Goal: Transaction & Acquisition: Purchase product/service

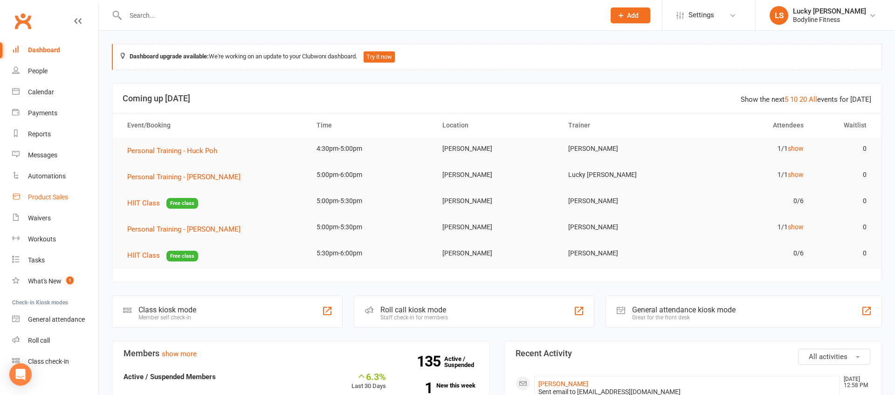
click at [56, 195] on div "Product Sales" at bounding box center [48, 196] width 40 height 7
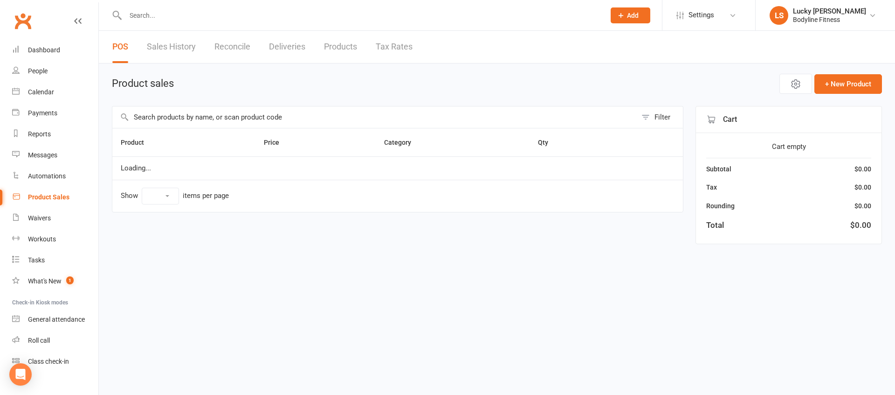
select select "100"
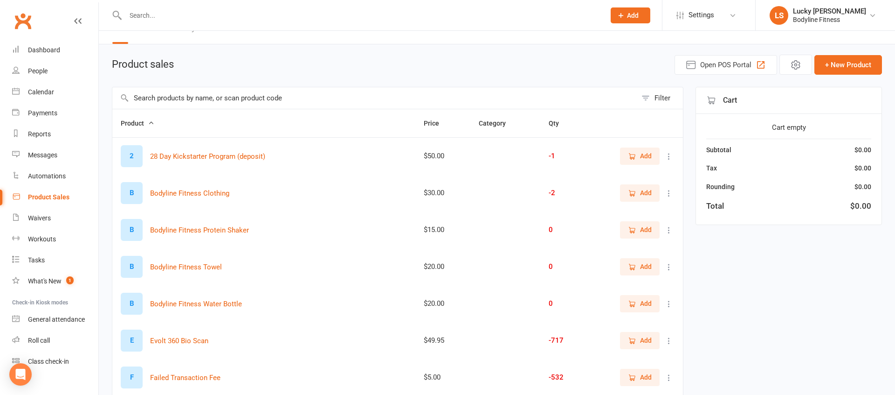
scroll to position [21, 0]
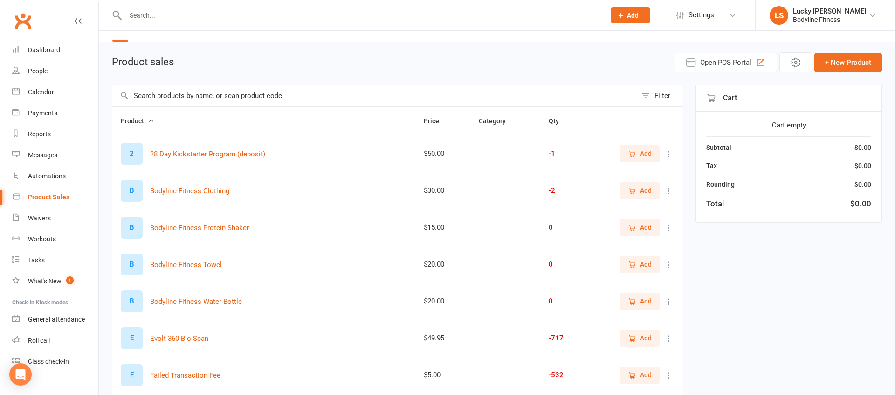
click at [637, 338] on span "Add" at bounding box center [640, 338] width 24 height 10
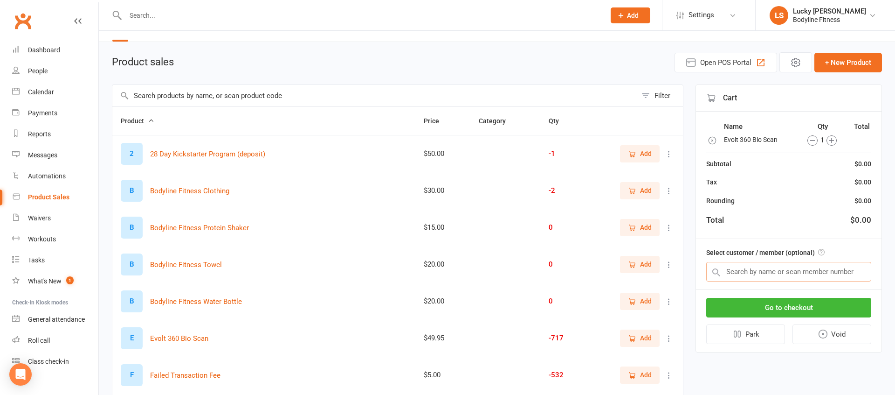
click at [755, 274] on input "text" at bounding box center [789, 272] width 165 height 20
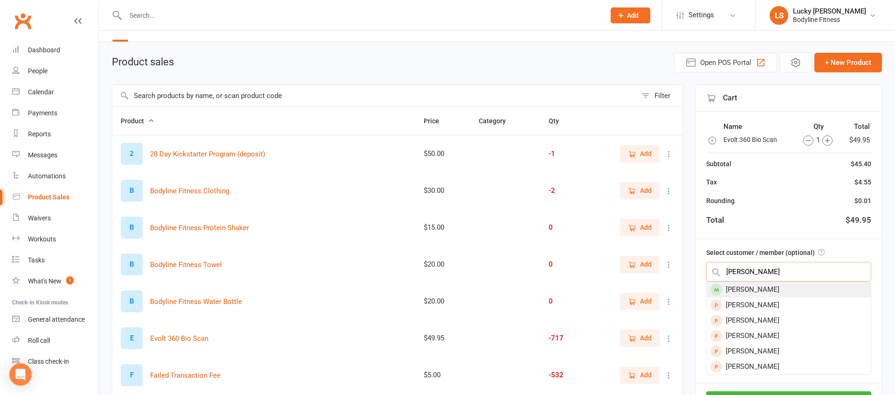
type input "[PERSON_NAME]"
click at [752, 289] on div "[PERSON_NAME]" at bounding box center [789, 289] width 164 height 15
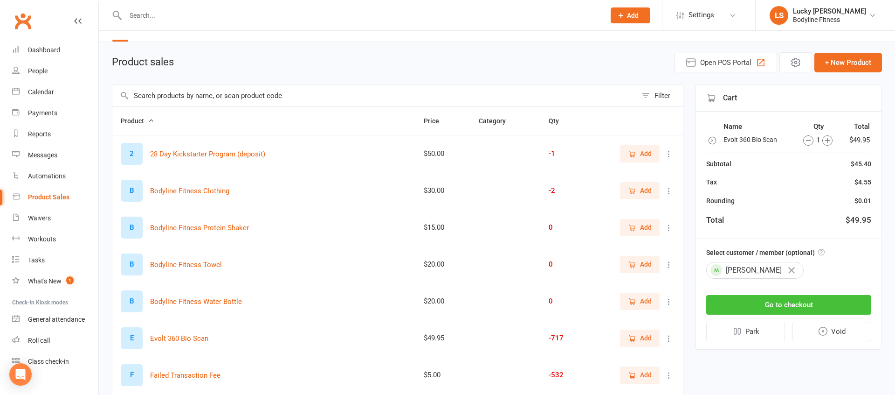
click at [779, 306] on button "Go to checkout" at bounding box center [789, 305] width 165 height 20
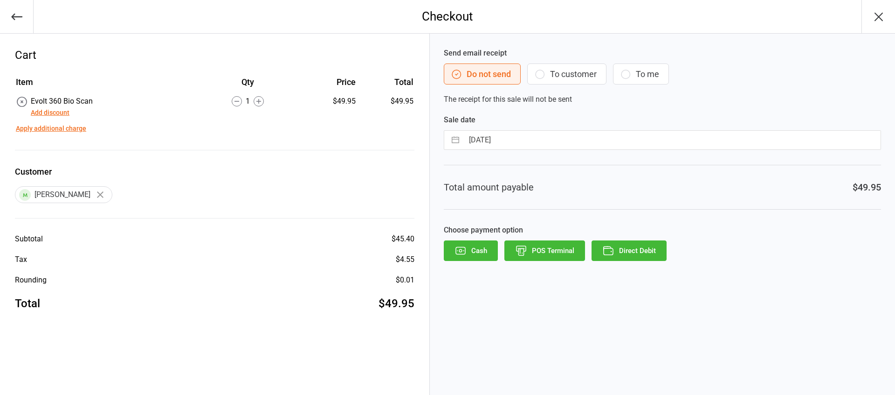
click at [574, 76] on button "To customer" at bounding box center [566, 73] width 79 height 21
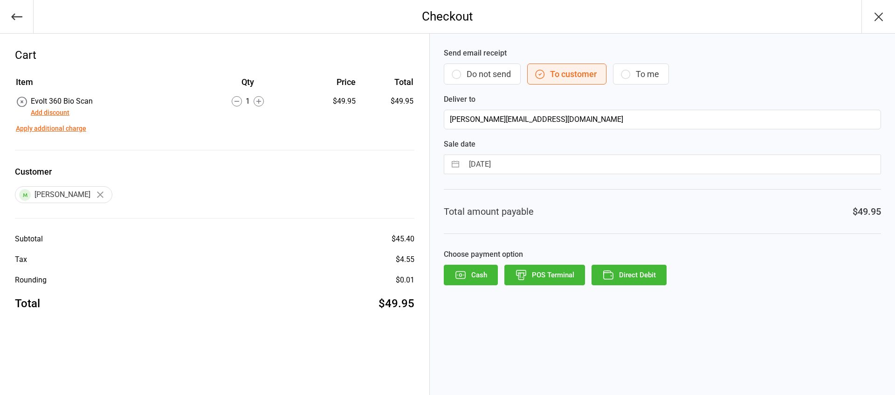
click at [632, 274] on button "Direct Debit" at bounding box center [629, 274] width 75 height 21
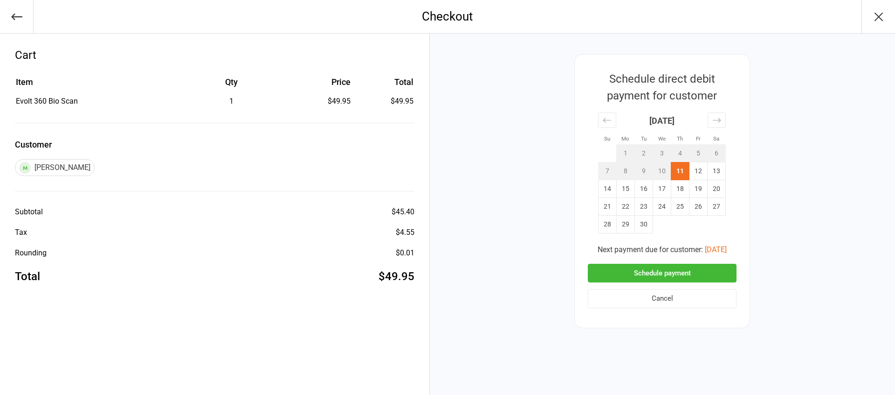
click at [679, 272] on button "Schedule payment" at bounding box center [662, 272] width 149 height 19
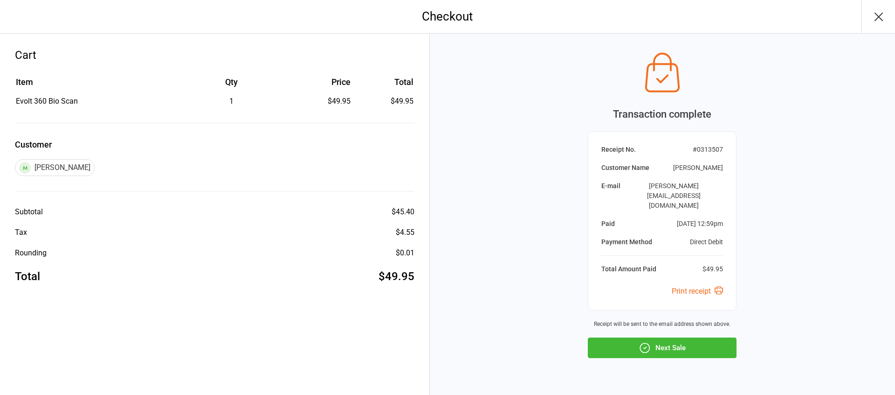
click at [663, 337] on button "Next Sale" at bounding box center [662, 347] width 149 height 21
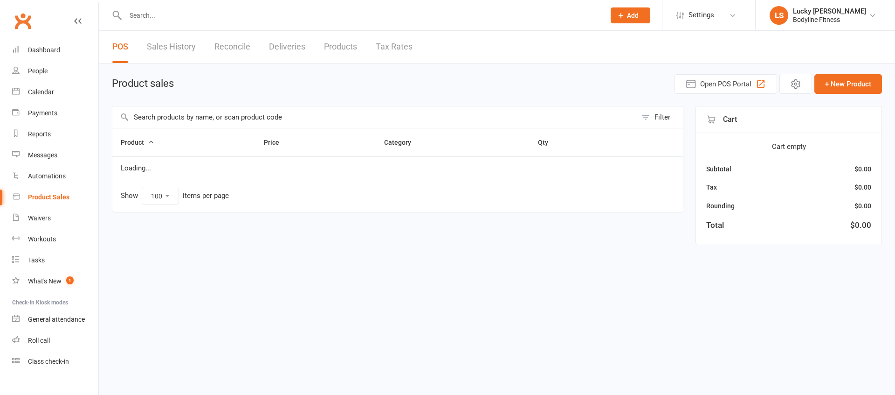
select select "100"
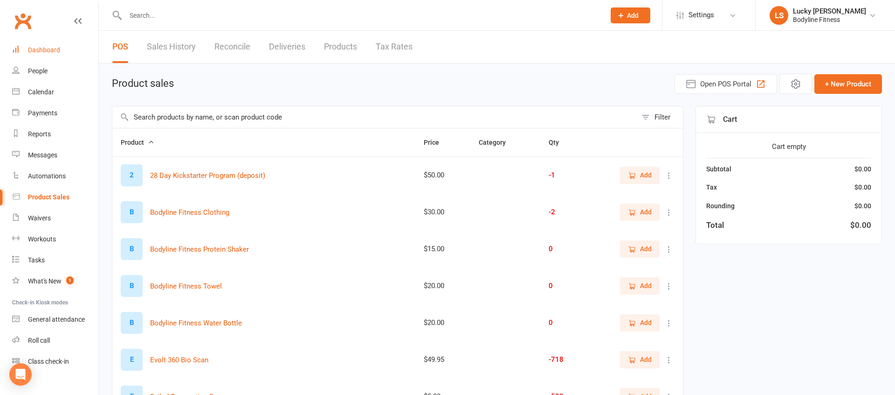
click at [41, 43] on link "Dashboard" at bounding box center [55, 50] width 86 height 21
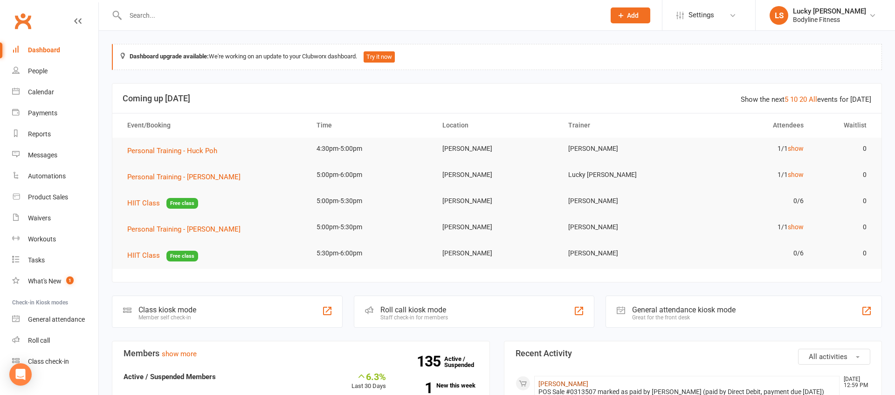
click at [567, 383] on link "[PERSON_NAME]" at bounding box center [564, 383] width 50 height 7
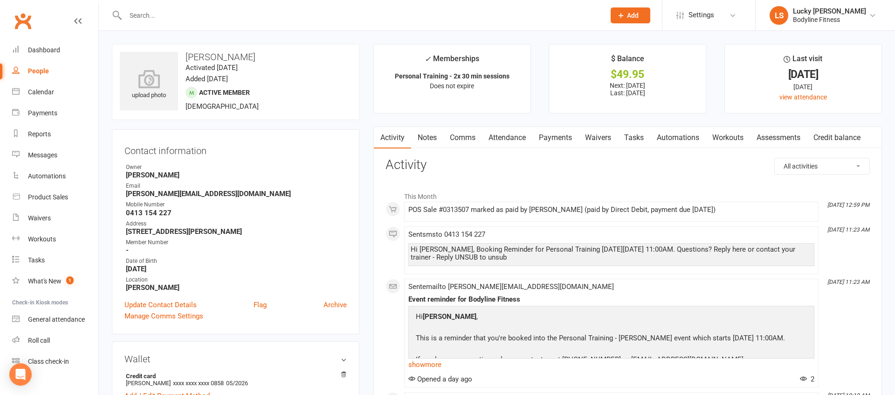
click at [567, 138] on link "Payments" at bounding box center [556, 137] width 46 height 21
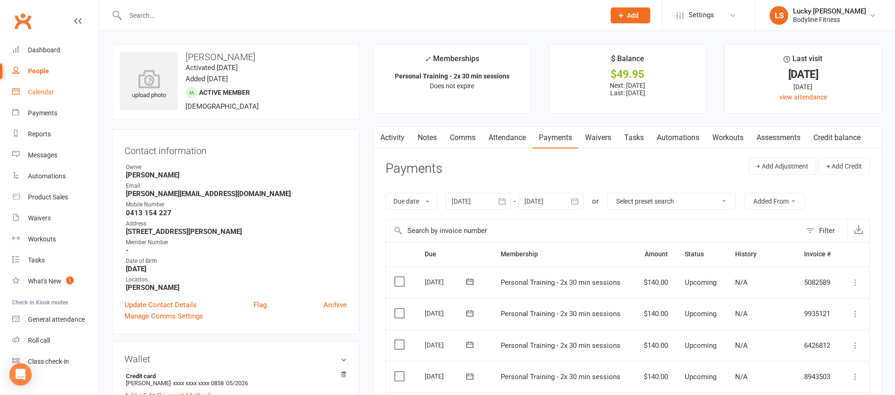
click at [39, 94] on div "Calendar" at bounding box center [41, 91] width 26 height 7
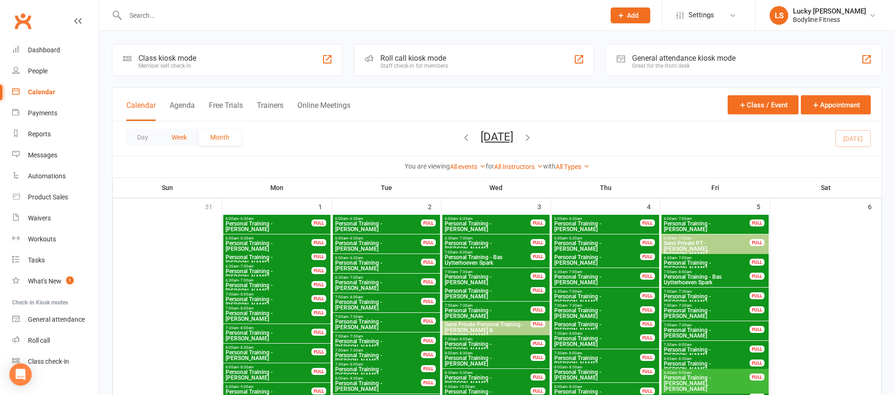
click at [176, 137] on button "Week" at bounding box center [179, 137] width 39 height 17
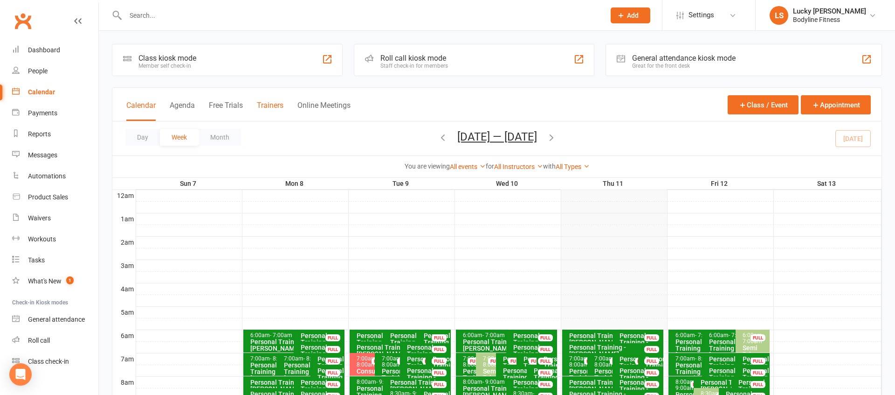
click at [266, 106] on button "Trainers" at bounding box center [270, 111] width 27 height 20
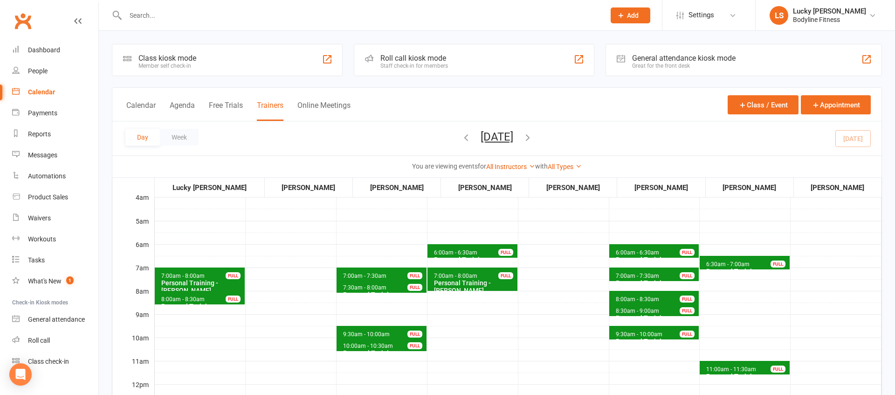
scroll to position [65, 0]
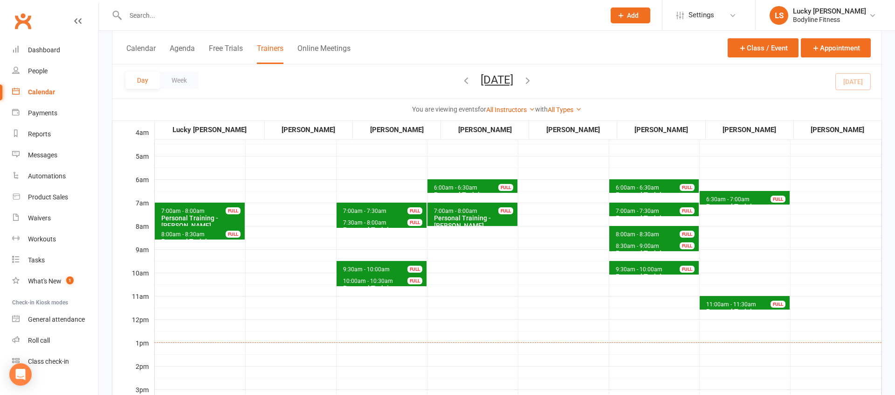
click at [745, 301] on span "11:00am - 11:30am" at bounding box center [731, 304] width 51 height 7
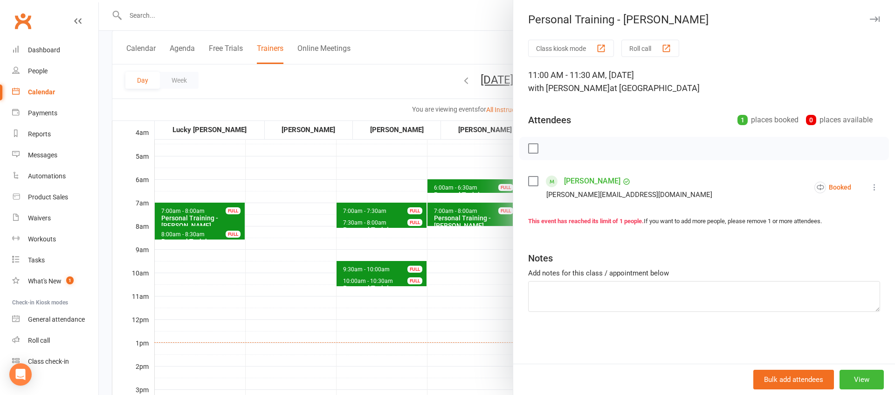
click at [492, 272] on div at bounding box center [497, 197] width 797 height 395
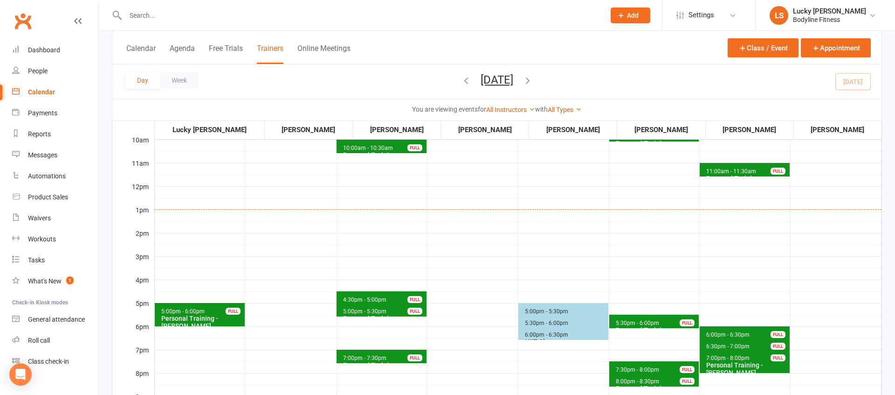
scroll to position [208, 0]
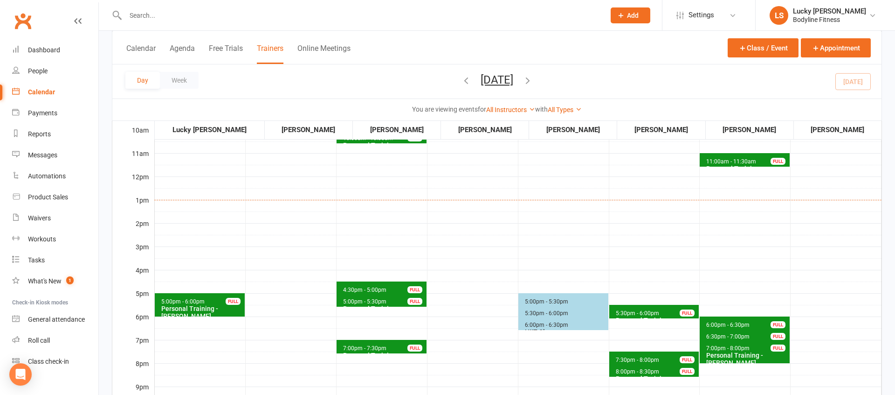
click at [534, 299] on span "5:00pm - 5:30pm" at bounding box center [547, 301] width 44 height 7
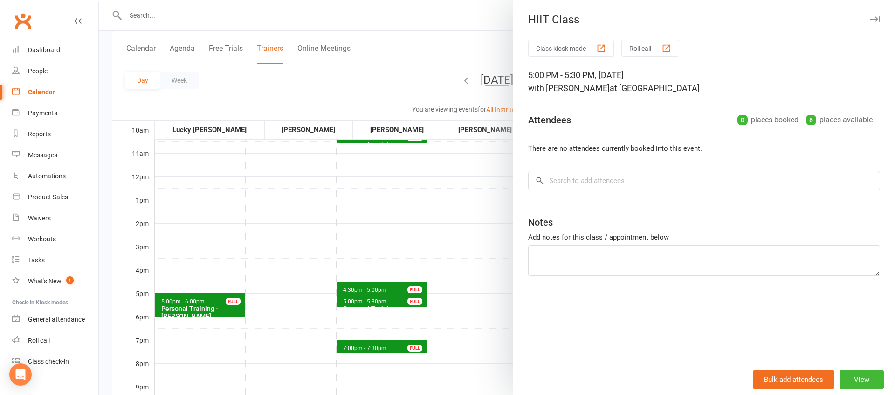
click at [480, 267] on div at bounding box center [497, 197] width 797 height 395
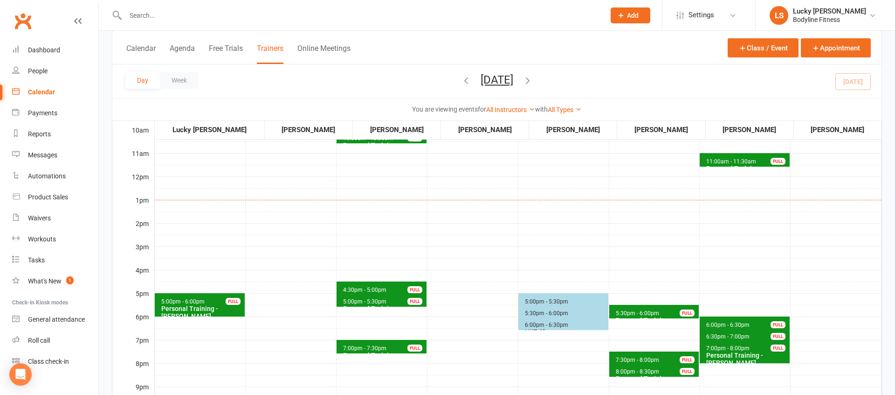
click at [530, 313] on span "5:30pm - 6:00pm" at bounding box center [547, 313] width 44 height 7
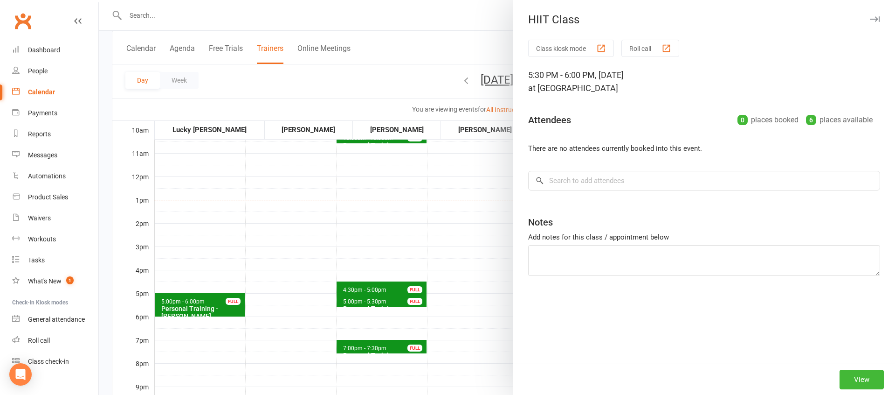
click at [439, 273] on div at bounding box center [497, 197] width 797 height 395
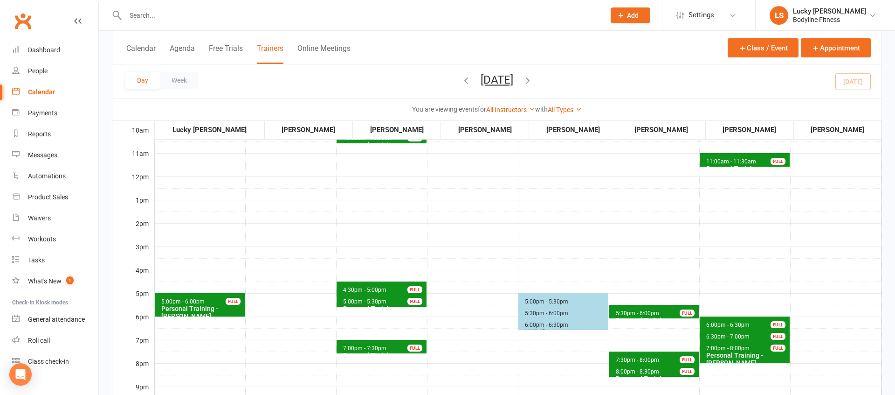
click at [533, 323] on span "6:00pm - 6:30pm" at bounding box center [547, 324] width 44 height 7
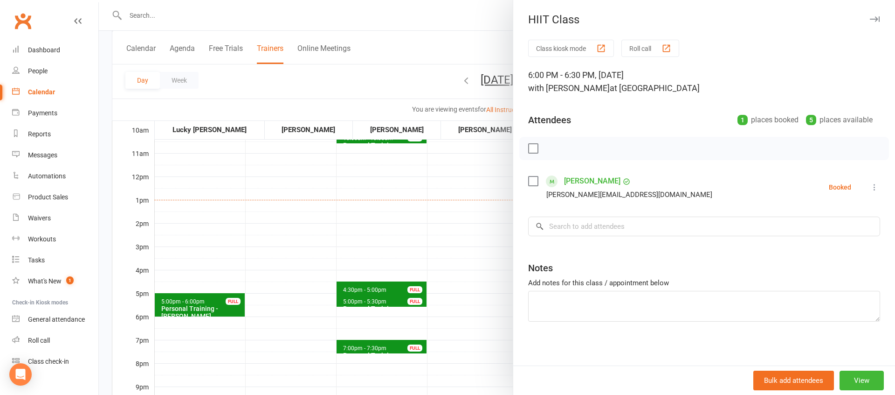
click at [449, 265] on div at bounding box center [497, 197] width 797 height 395
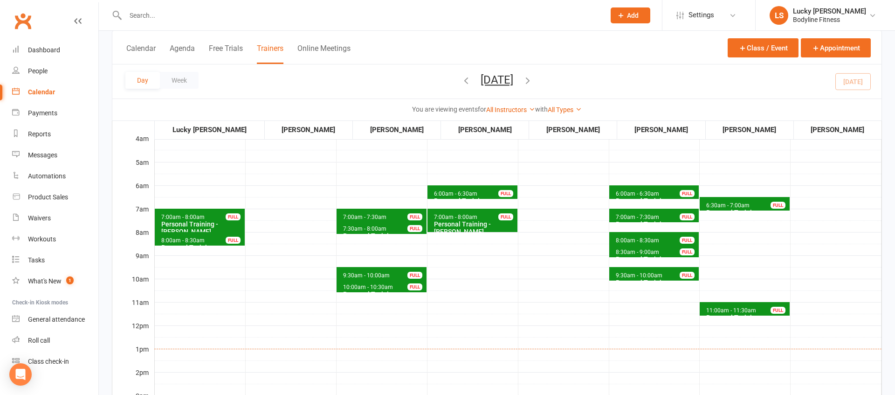
scroll to position [58, 0]
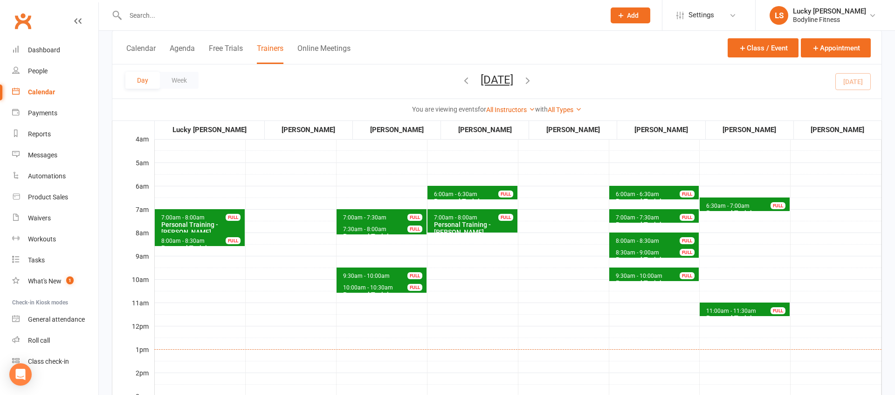
click at [533, 82] on icon "button" at bounding box center [528, 80] width 10 height 10
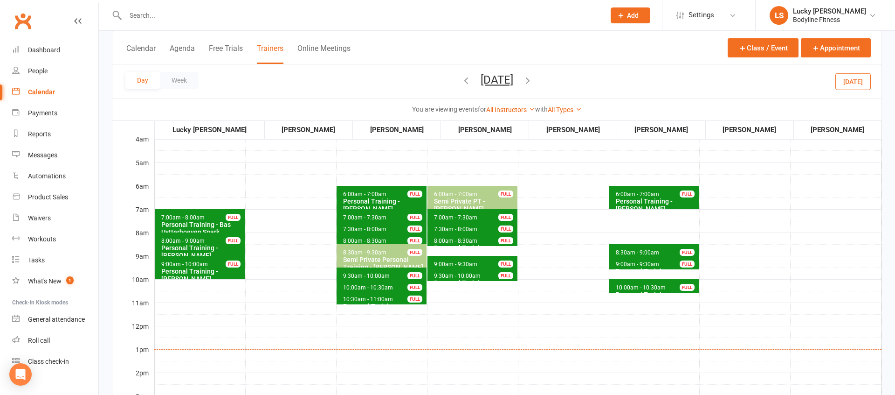
click at [461, 81] on icon "button" at bounding box center [466, 80] width 10 height 10
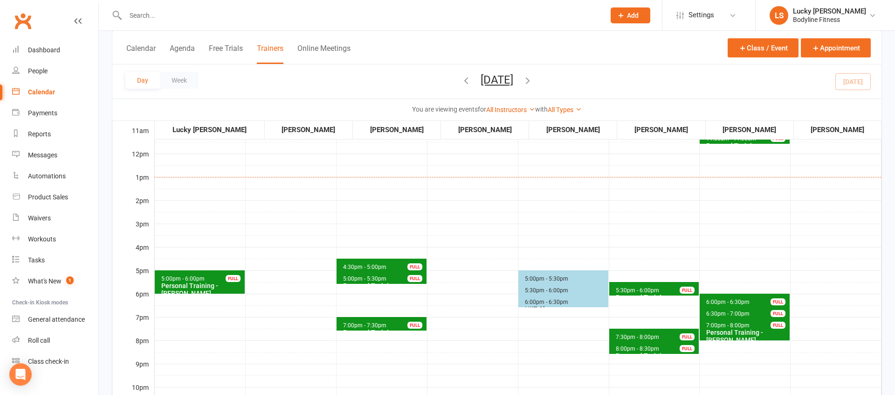
scroll to position [0, 0]
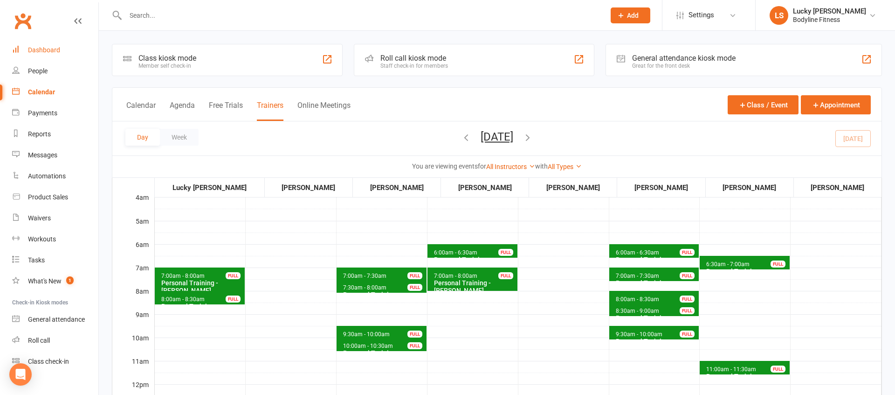
click at [57, 54] on link "Dashboard" at bounding box center [55, 50] width 86 height 21
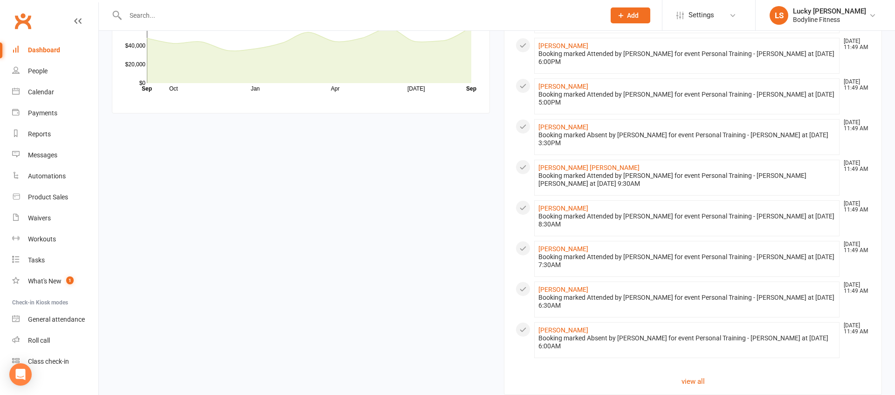
scroll to position [887, 0]
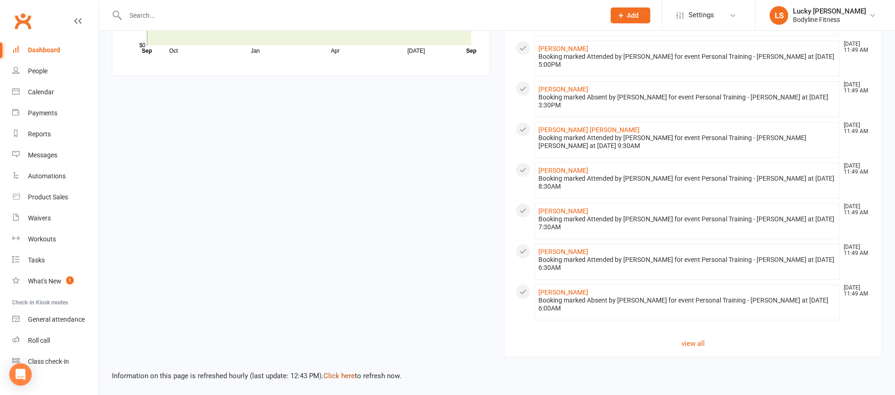
click at [353, 375] on link "Click here" at bounding box center [339, 375] width 31 height 8
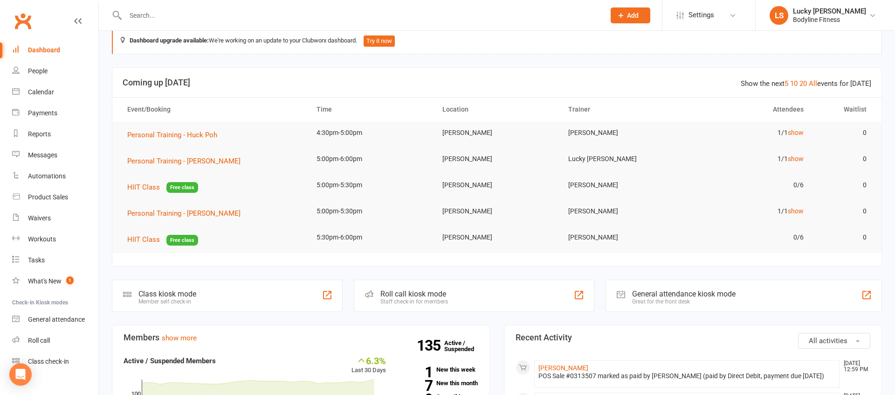
scroll to position [0, 0]
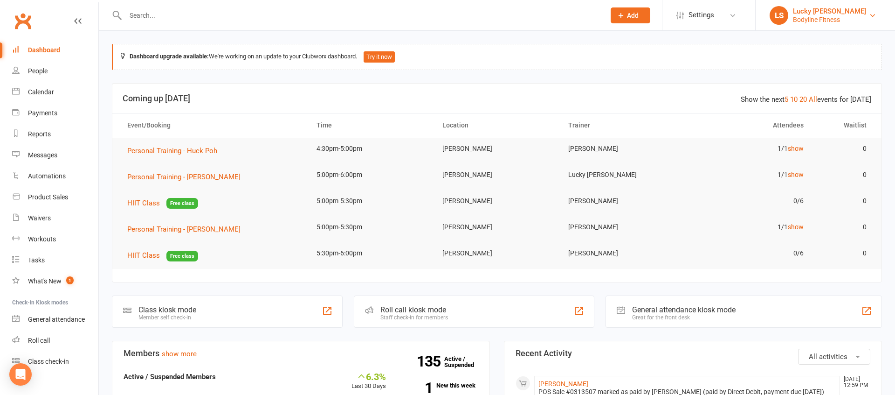
click at [815, 14] on div "Lucky [PERSON_NAME]" at bounding box center [829, 11] width 73 height 8
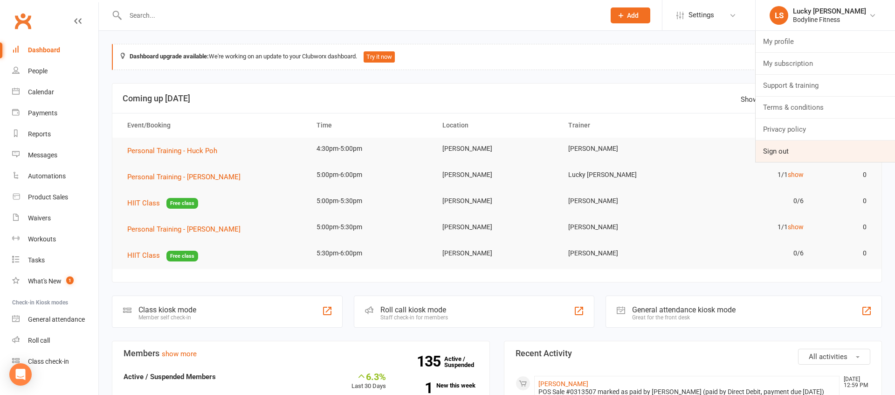
click at [774, 149] on link "Sign out" at bounding box center [825, 150] width 139 height 21
